Goal: Information Seeking & Learning: Learn about a topic

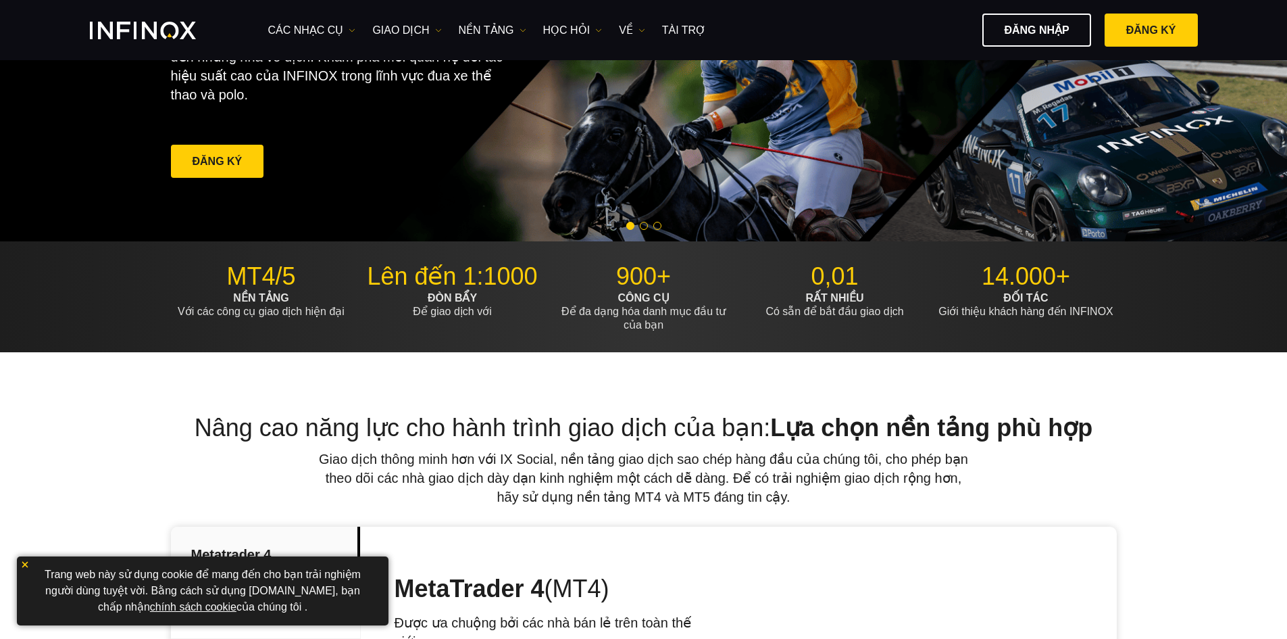
click at [25, 566] on img at bounding box center [24, 564] width 9 height 9
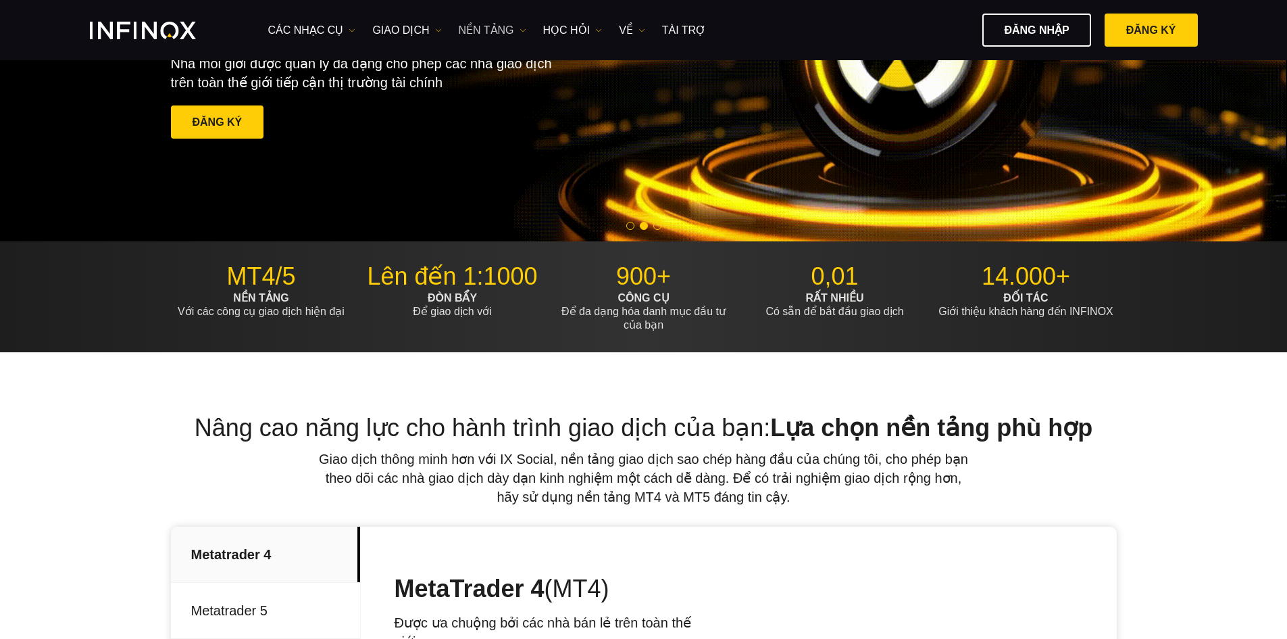
click at [478, 34] on font "NỀN TẢNG" at bounding box center [486, 29] width 55 height 11
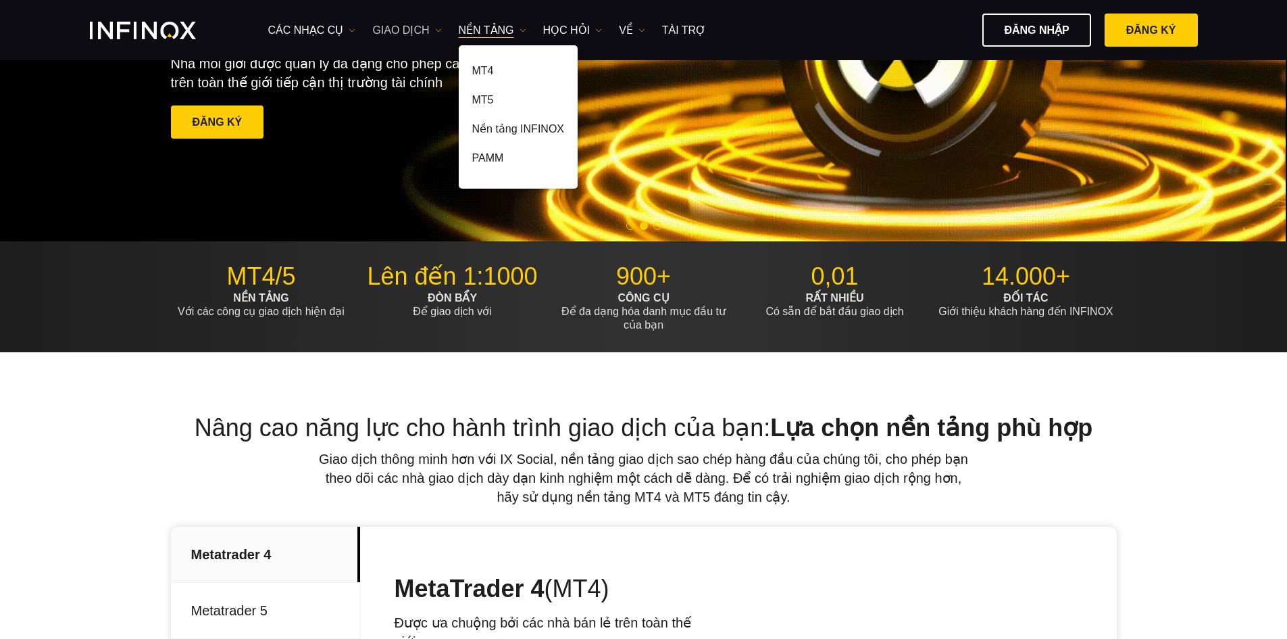
click at [405, 32] on font "GIAO DỊCH" at bounding box center [400, 29] width 57 height 11
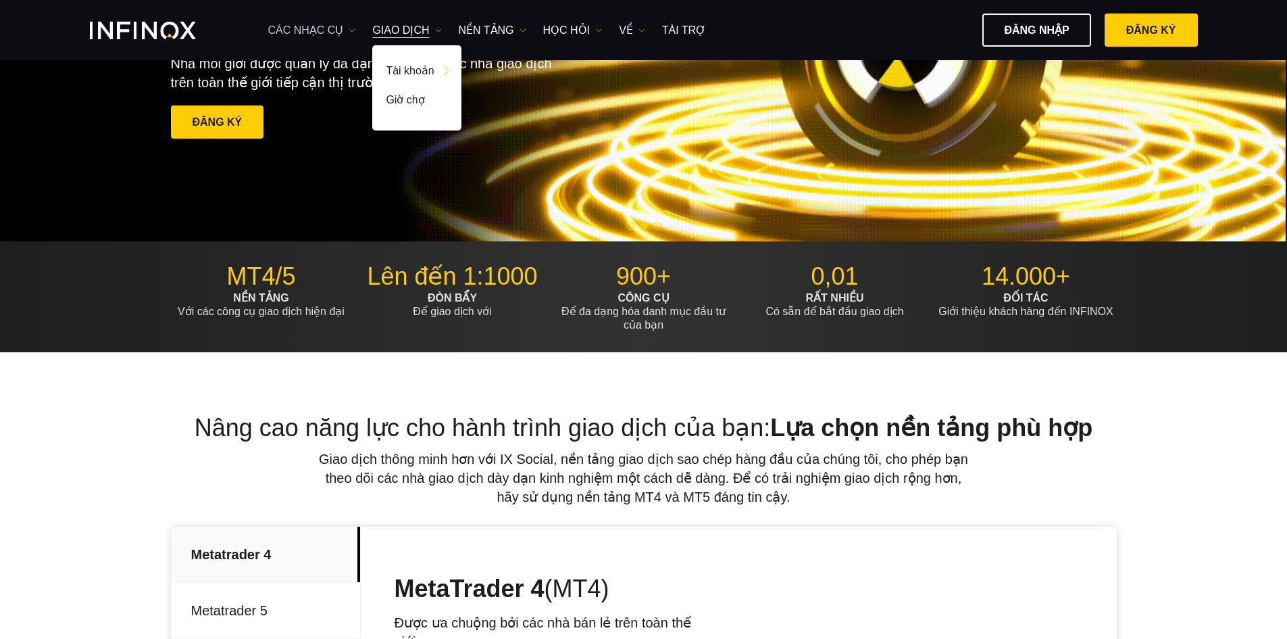
click at [328, 30] on font "Các nhạc cụ" at bounding box center [306, 29] width 76 height 11
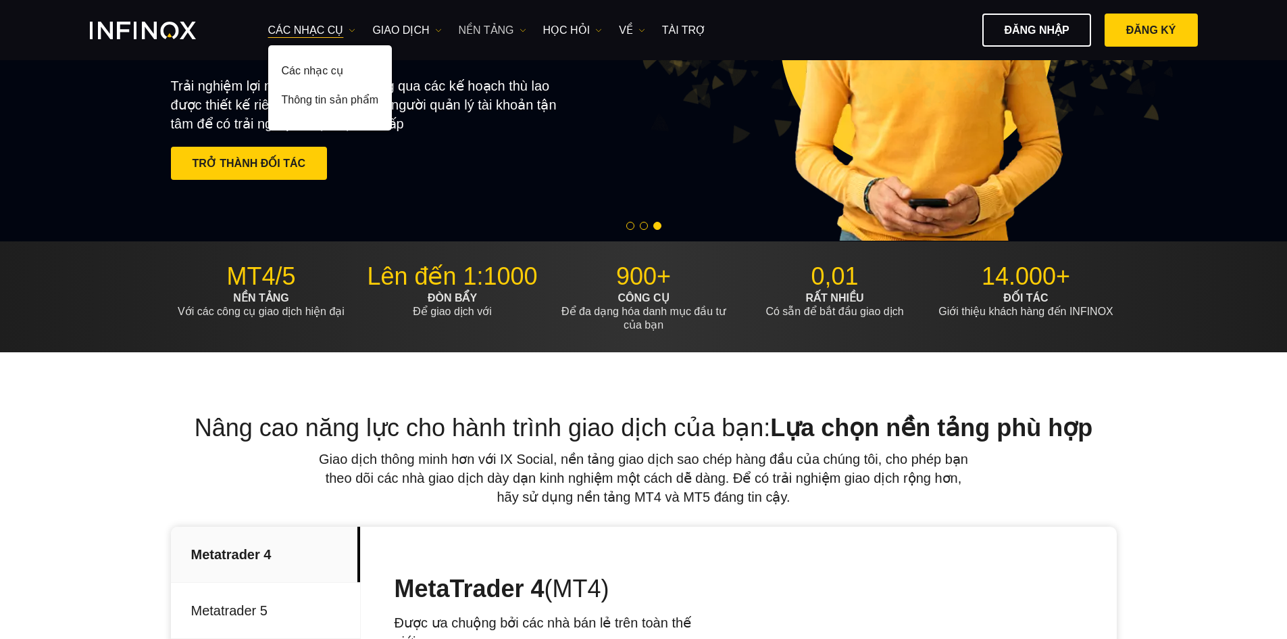
click at [496, 36] on font "NỀN TẢNG" at bounding box center [486, 30] width 55 height 16
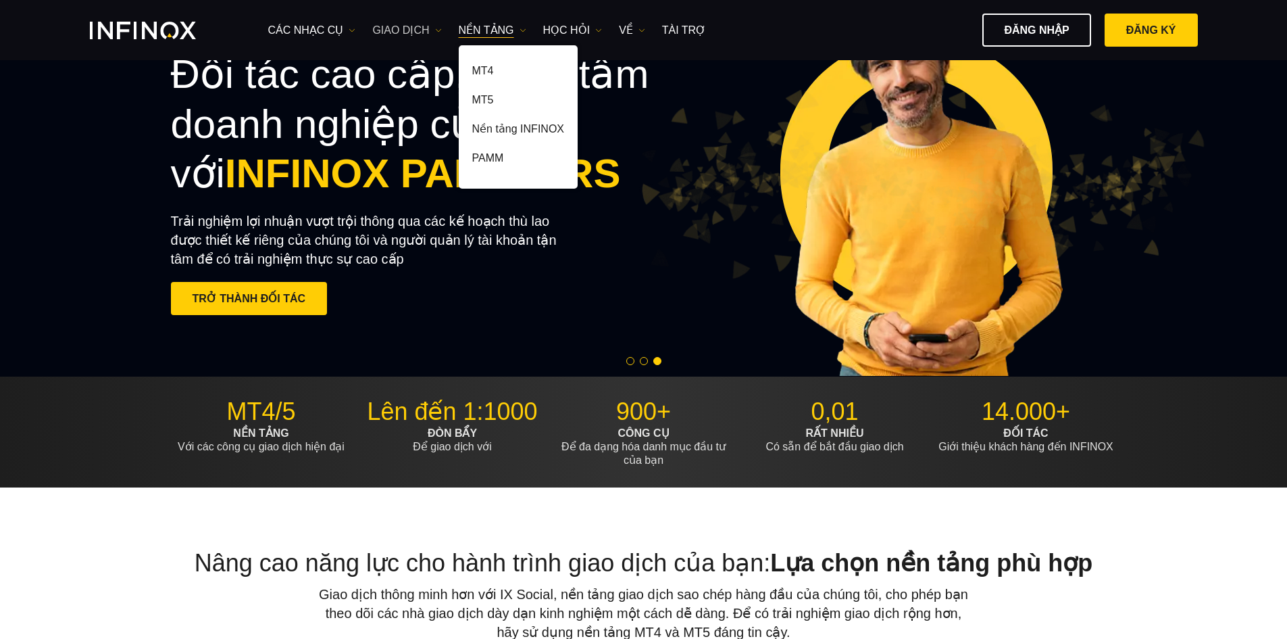
click at [391, 28] on font "GIAO DỊCH" at bounding box center [400, 29] width 57 height 11
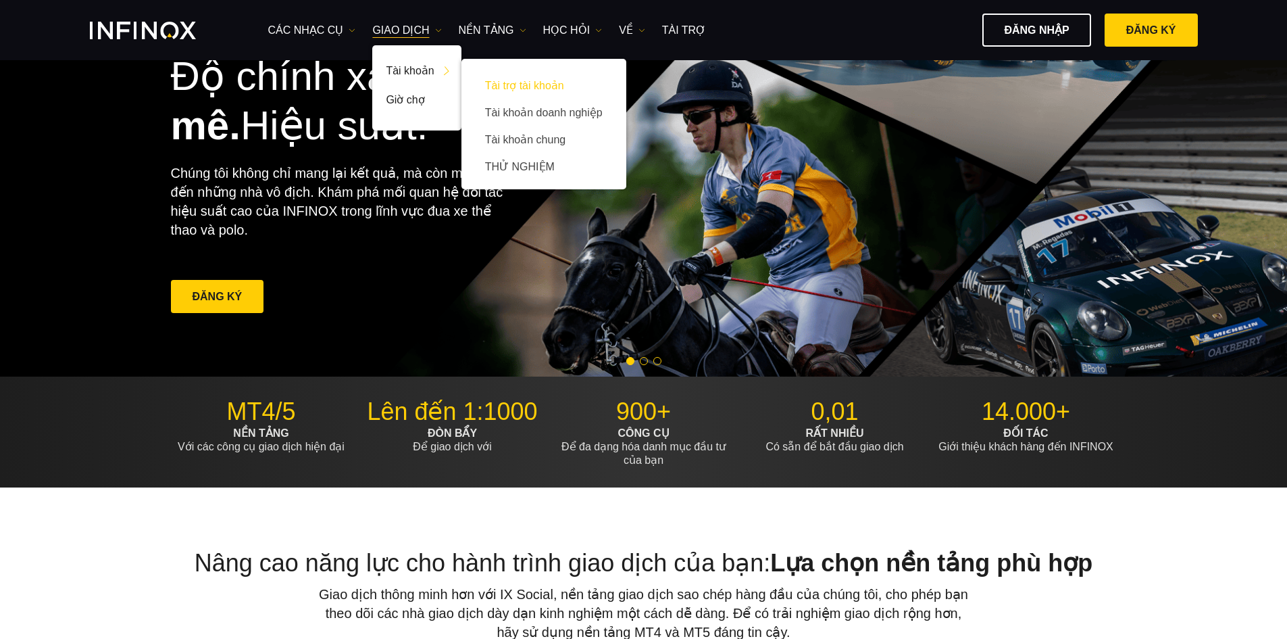
click at [524, 85] on font "Tài trợ tài khoản" at bounding box center [524, 85] width 79 height 11
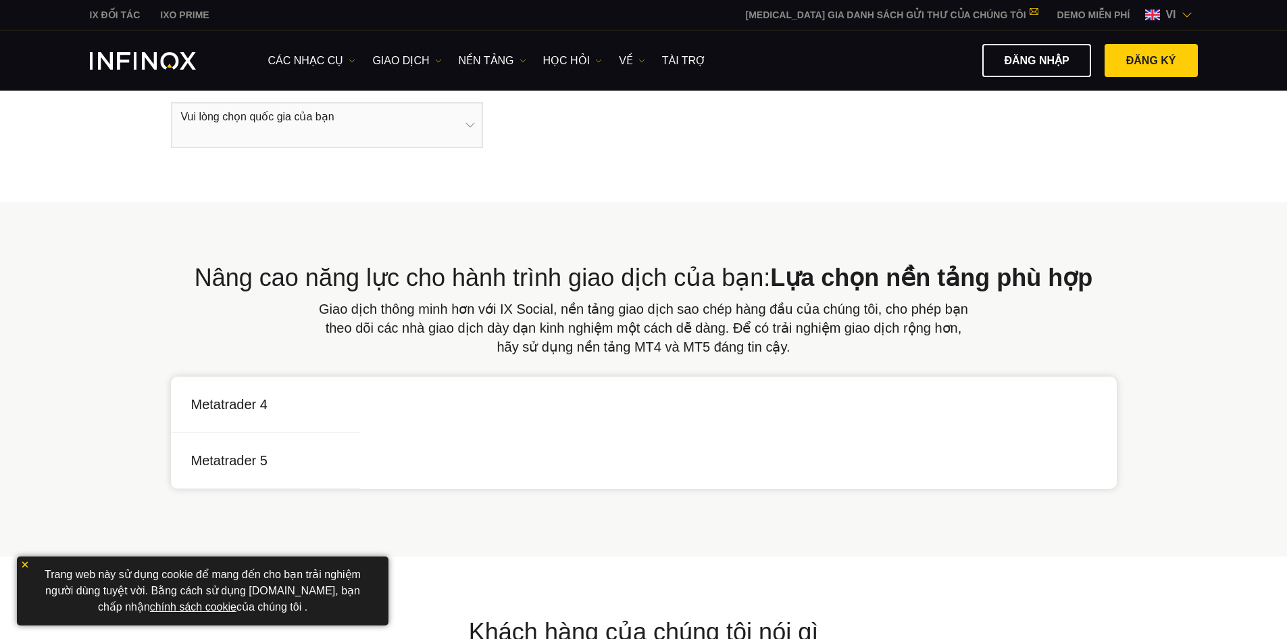
select select "***"
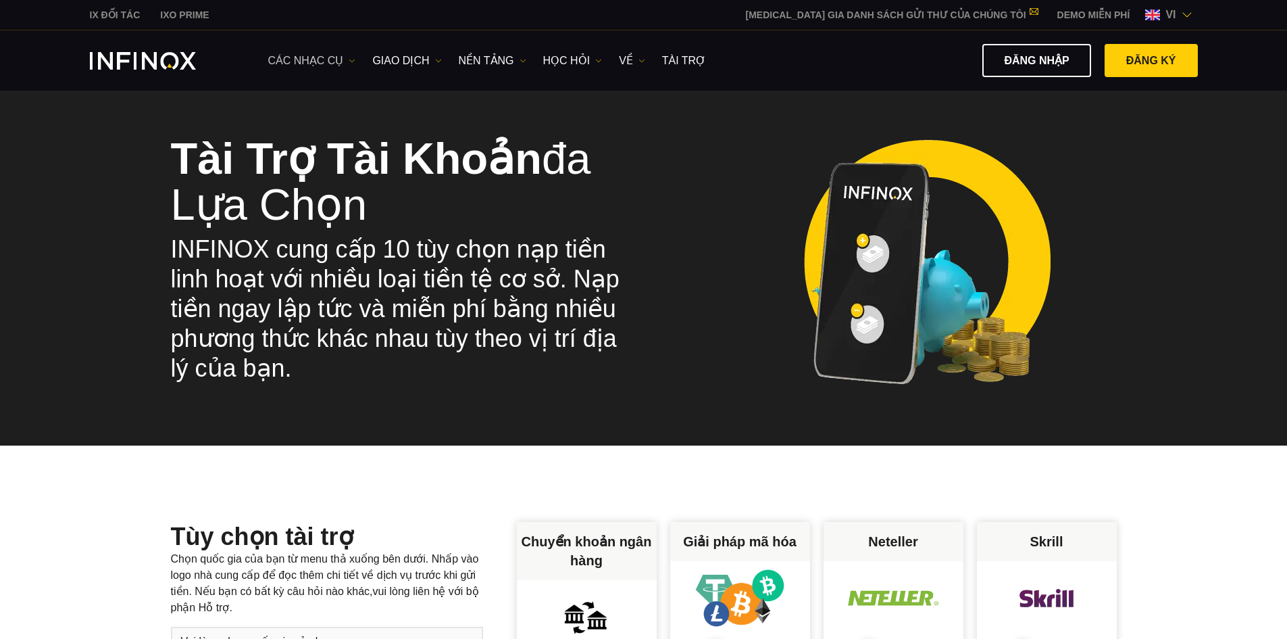
click at [338, 62] on font "Các nhạc cụ" at bounding box center [306, 60] width 76 height 11
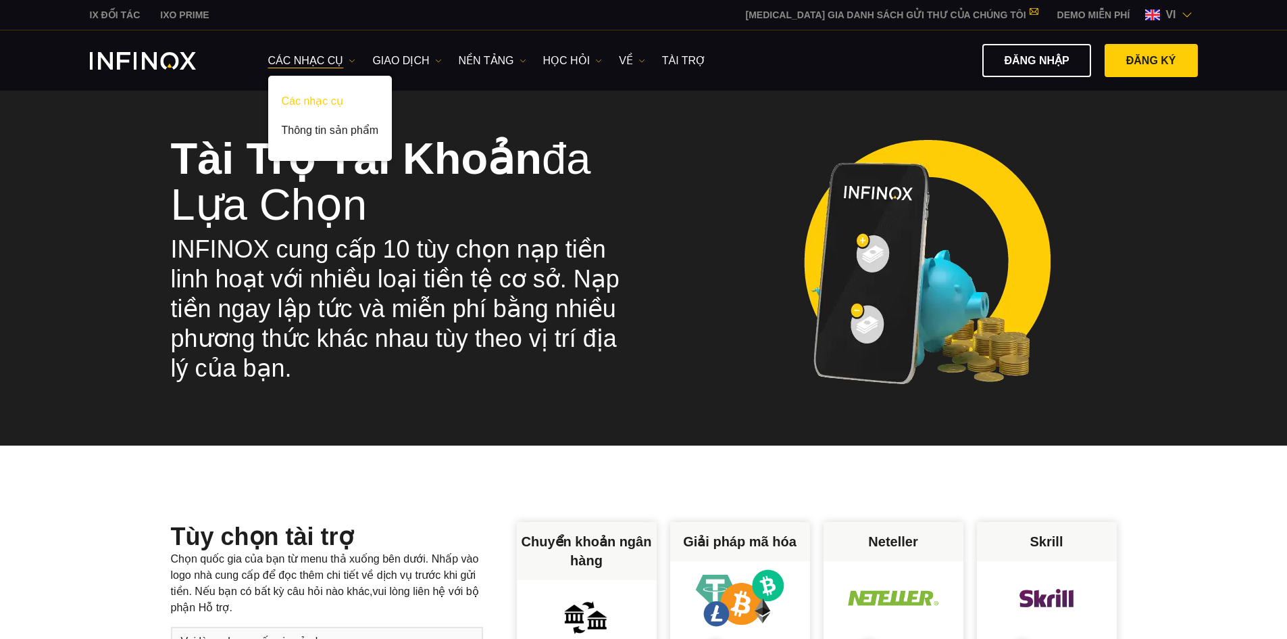
click at [340, 95] on font "Các nhạc cụ" at bounding box center [312, 100] width 61 height 11
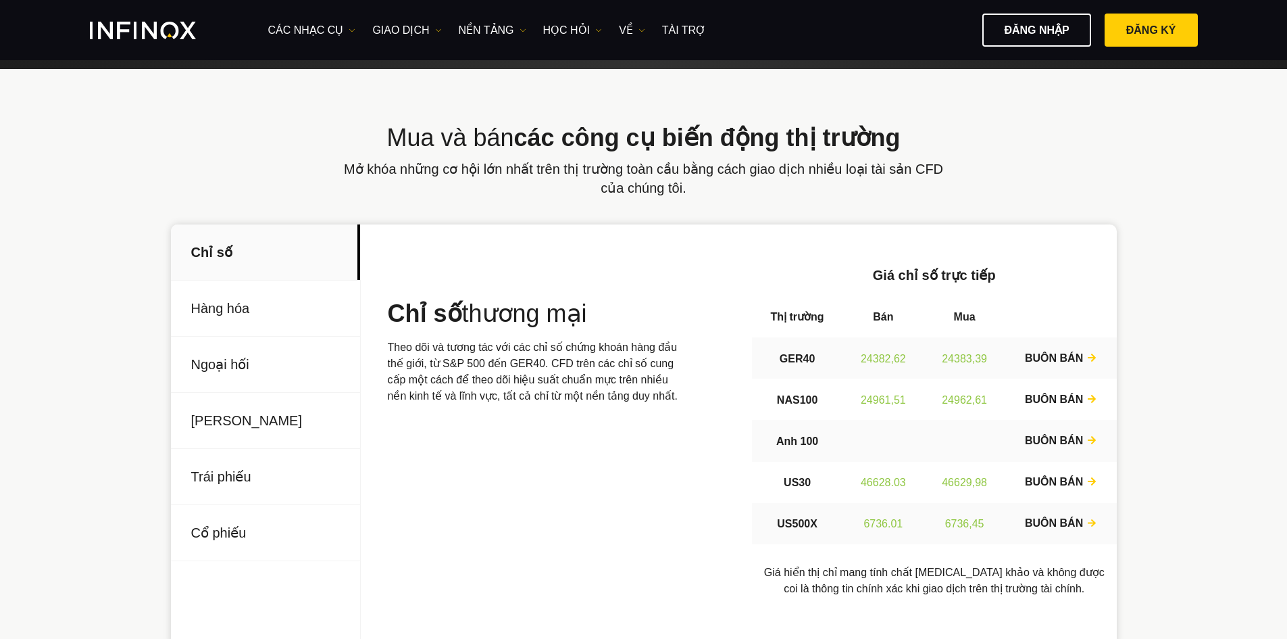
scroll to position [405, 0]
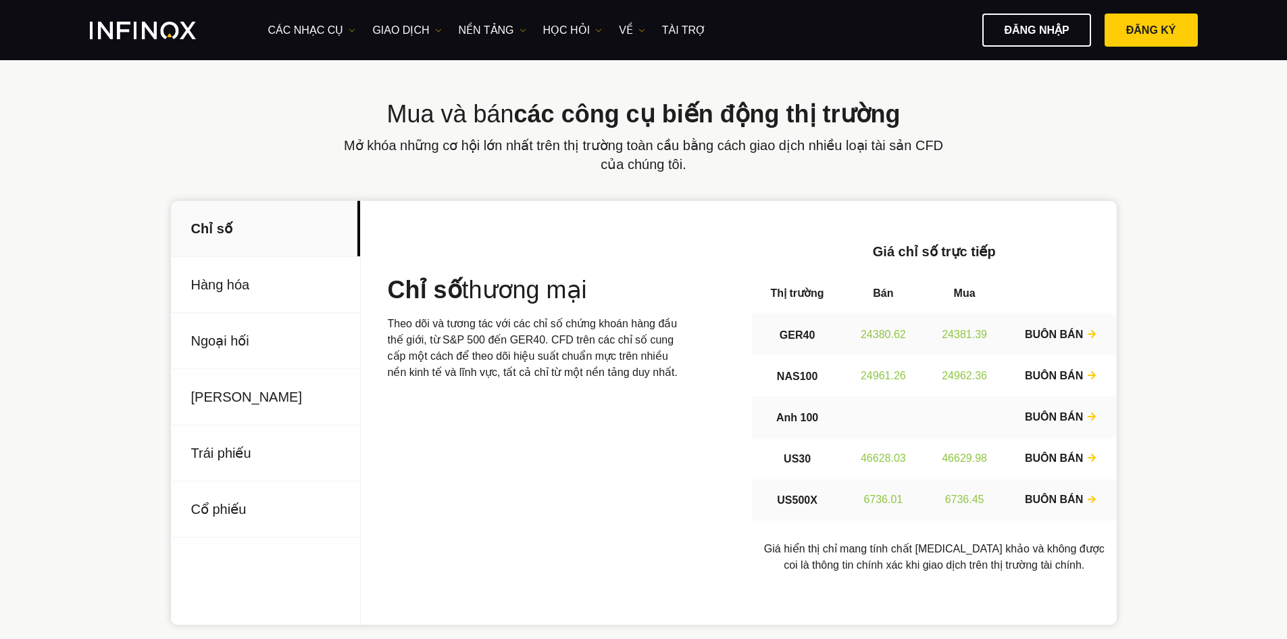
click at [231, 398] on font "Tương lai" at bounding box center [246, 396] width 111 height 15
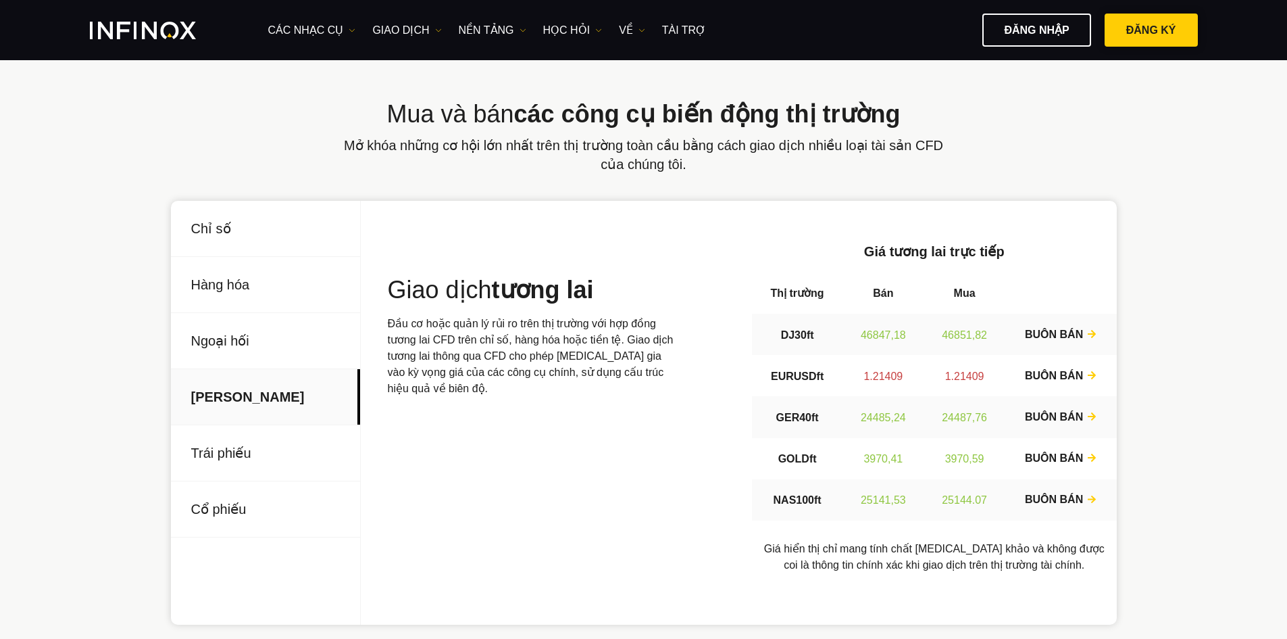
click at [1151, 30] on span at bounding box center [1151, 30] width 0 height 0
